Goal: Transaction & Acquisition: Purchase product/service

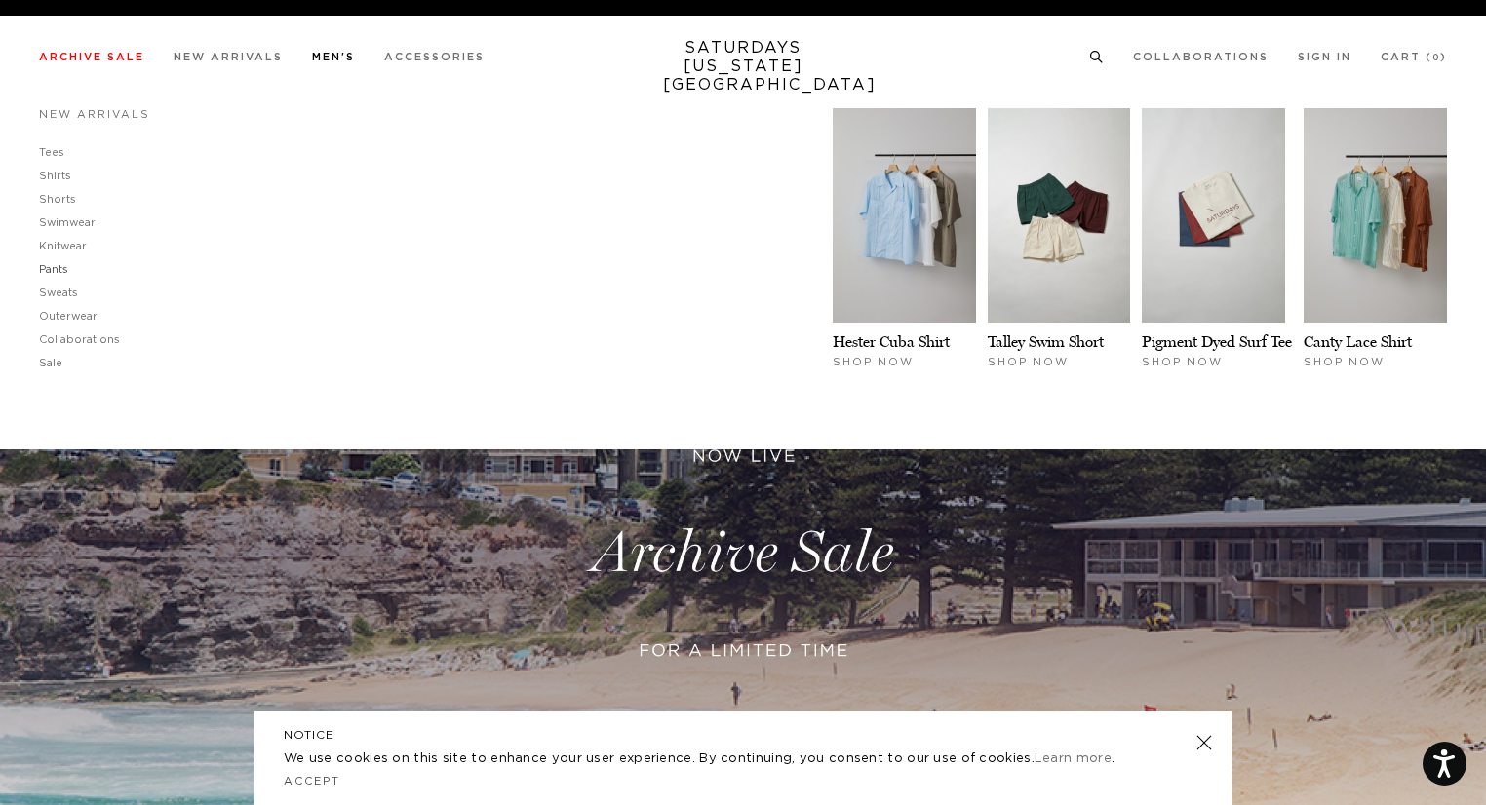
click at [62, 274] on link "Pants" at bounding box center [53, 269] width 29 height 11
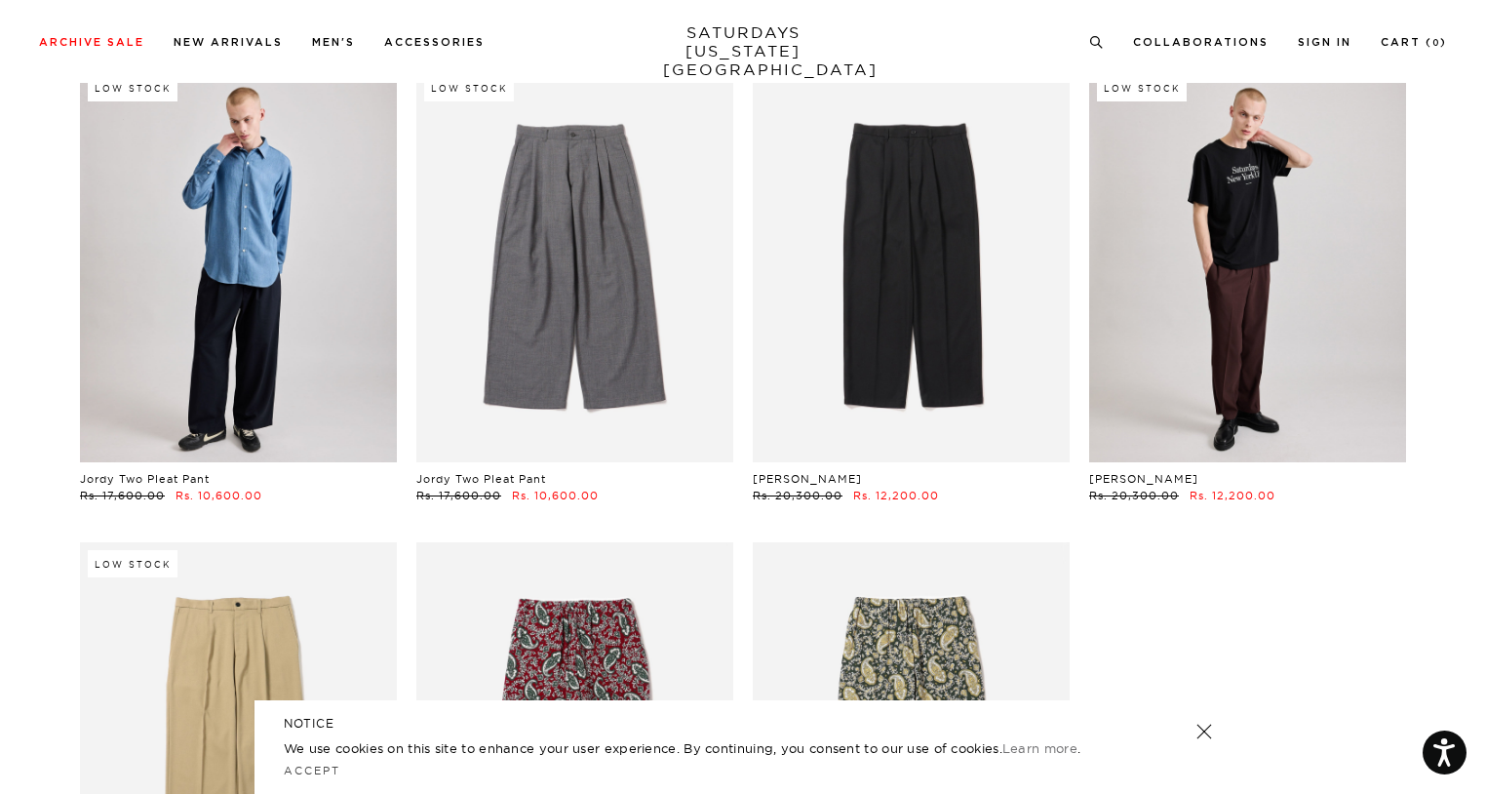
scroll to position [133, 0]
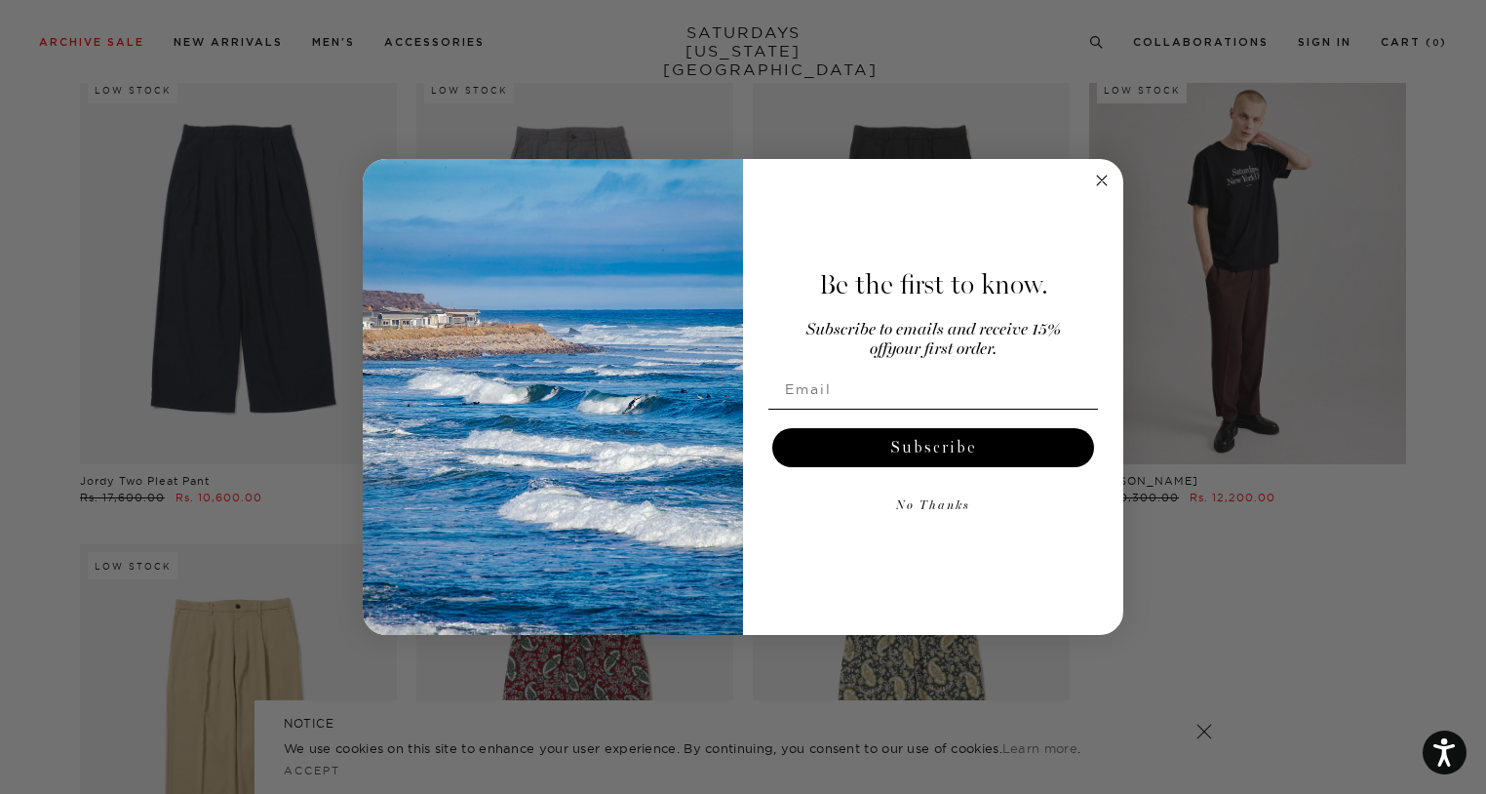
click at [1096, 204] on div "Be the first to know. Subscribe to emails and receive 15% off your first order.…" at bounding box center [923, 396] width 361 height 437
click at [1100, 176] on circle "Close dialog" at bounding box center [1102, 181] width 22 height 22
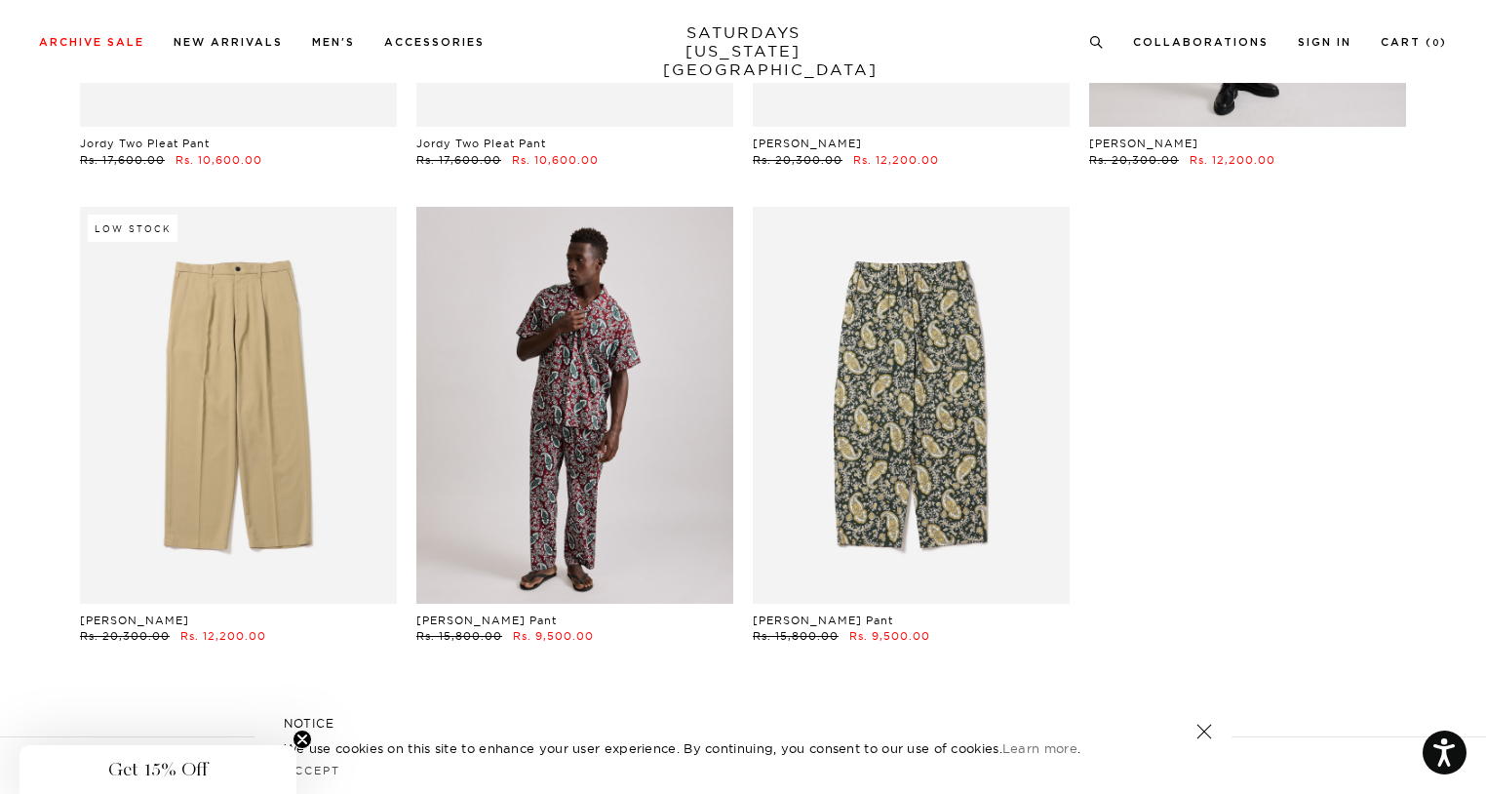
scroll to position [469, 0]
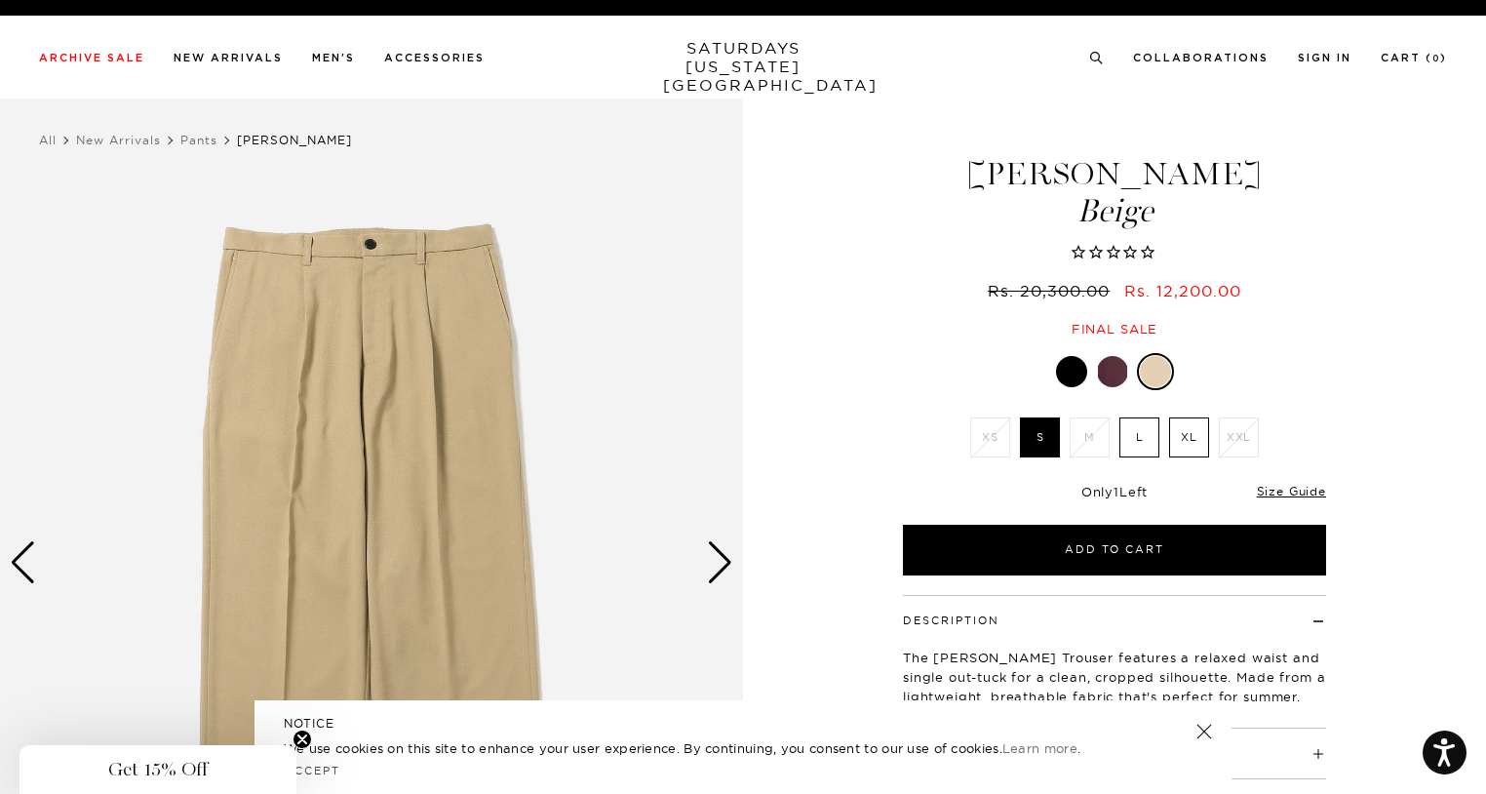
click at [721, 565] on div "Next slide" at bounding box center [720, 562] width 26 height 43
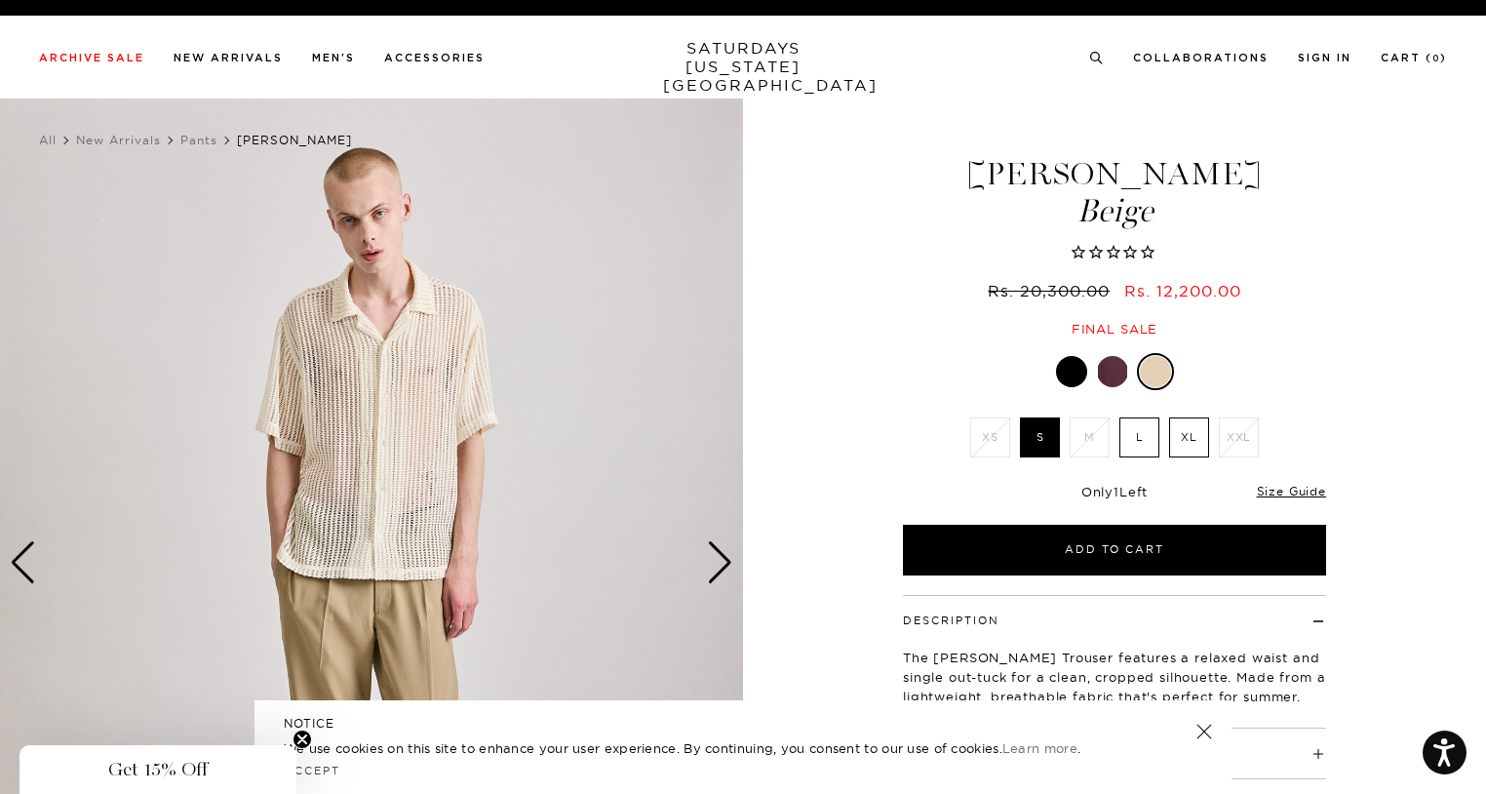
click at [721, 565] on div "Next slide" at bounding box center [720, 562] width 26 height 43
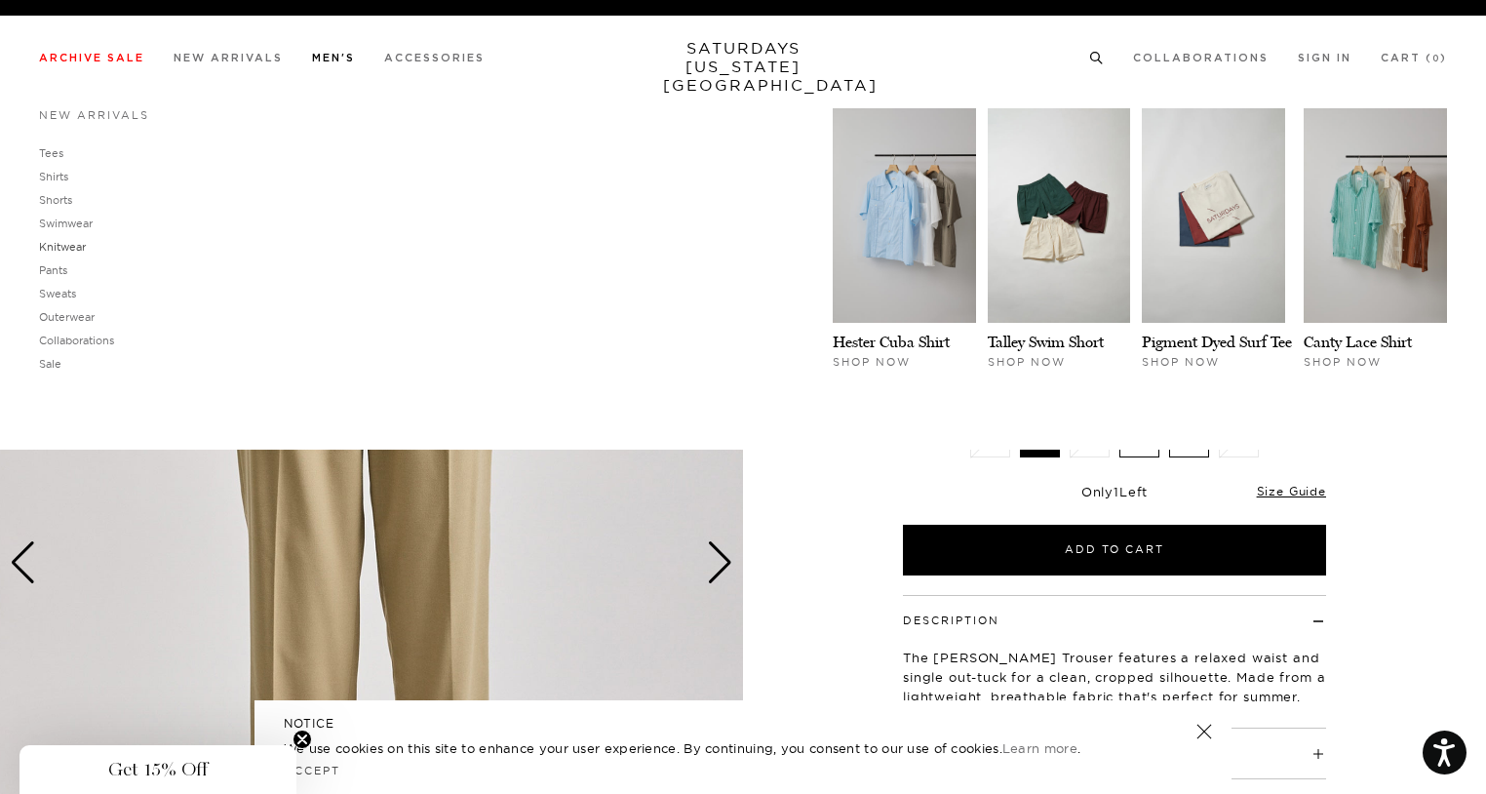
click at [53, 245] on link "Knitwear" at bounding box center [62, 247] width 47 height 14
